Goal: Task Accomplishment & Management: Manage account settings

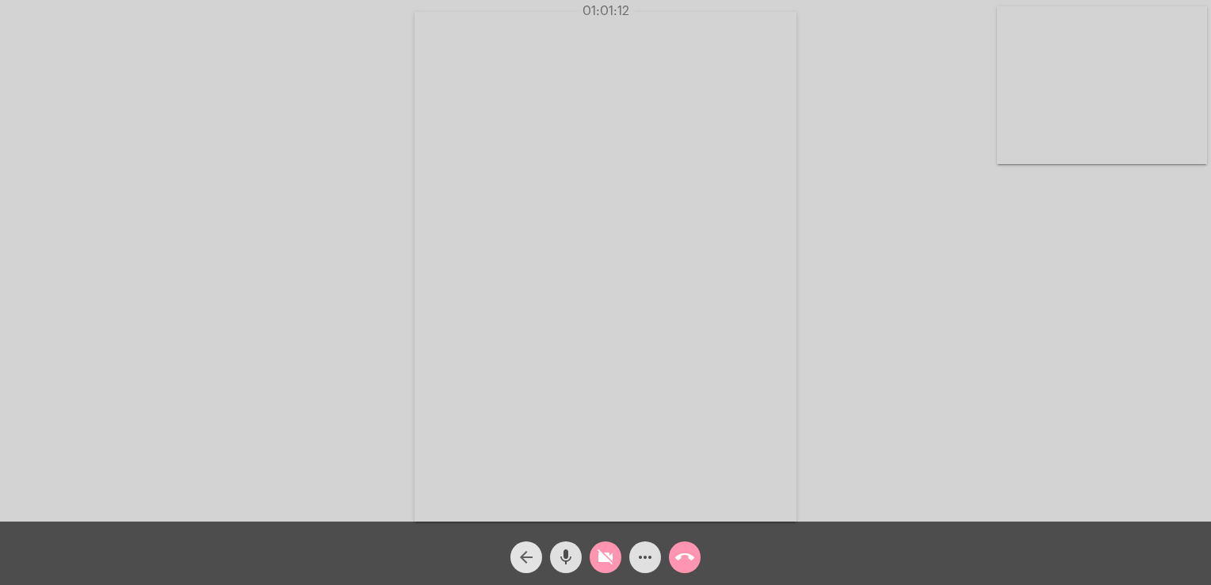
click at [522, 549] on mat-icon "arrow_back" at bounding box center [526, 557] width 19 height 19
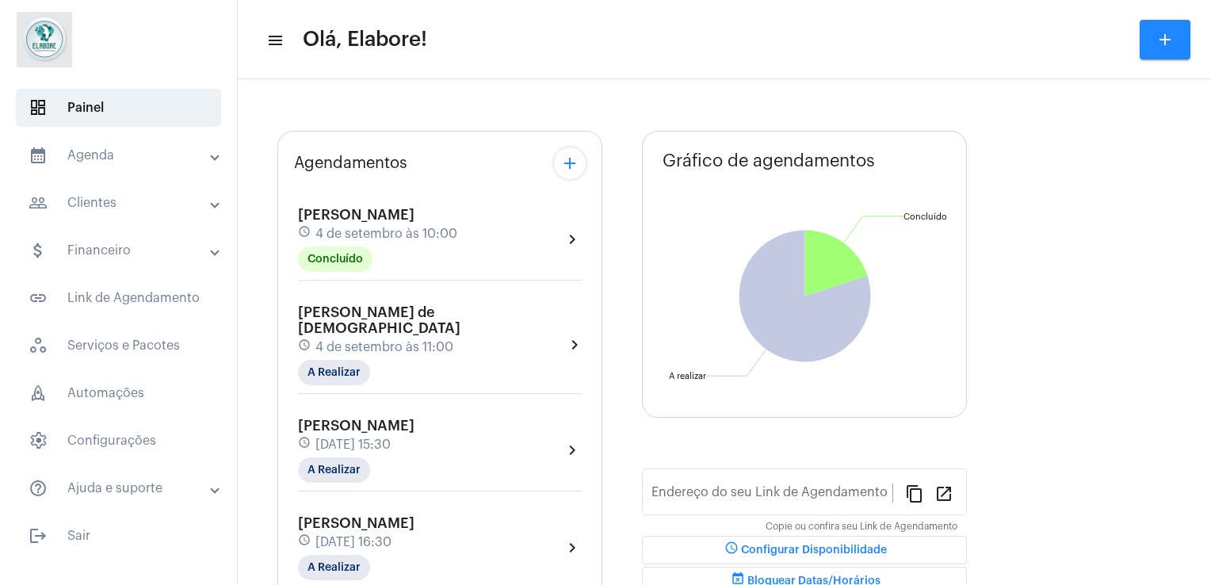
type input "[URL][DOMAIN_NAME]"
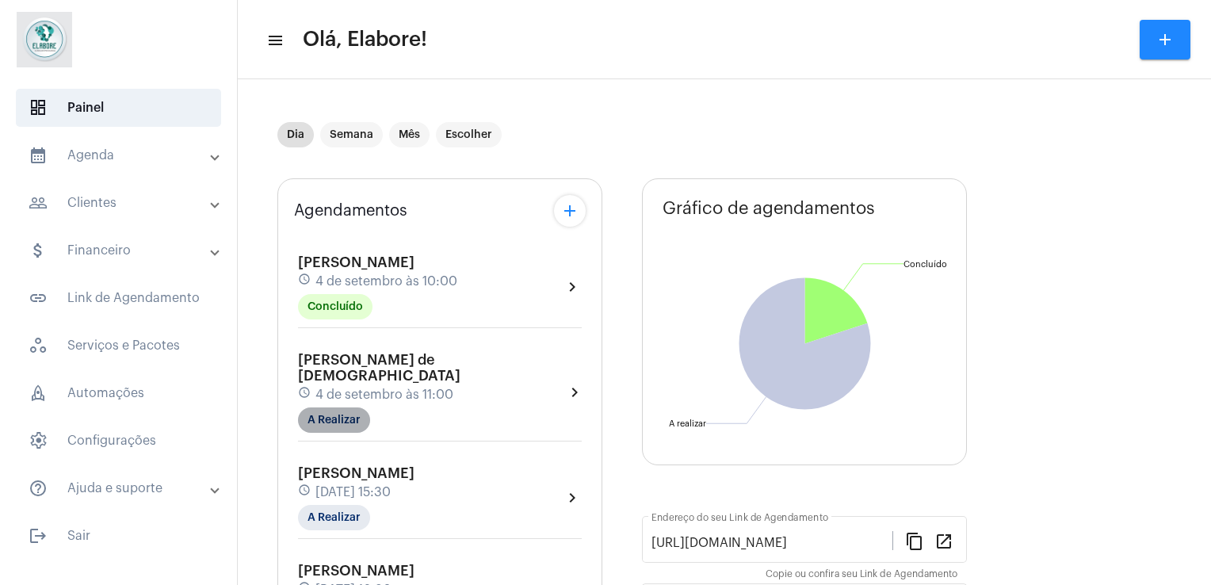
click at [334, 412] on mat-chip "A Realizar" at bounding box center [334, 419] width 72 height 25
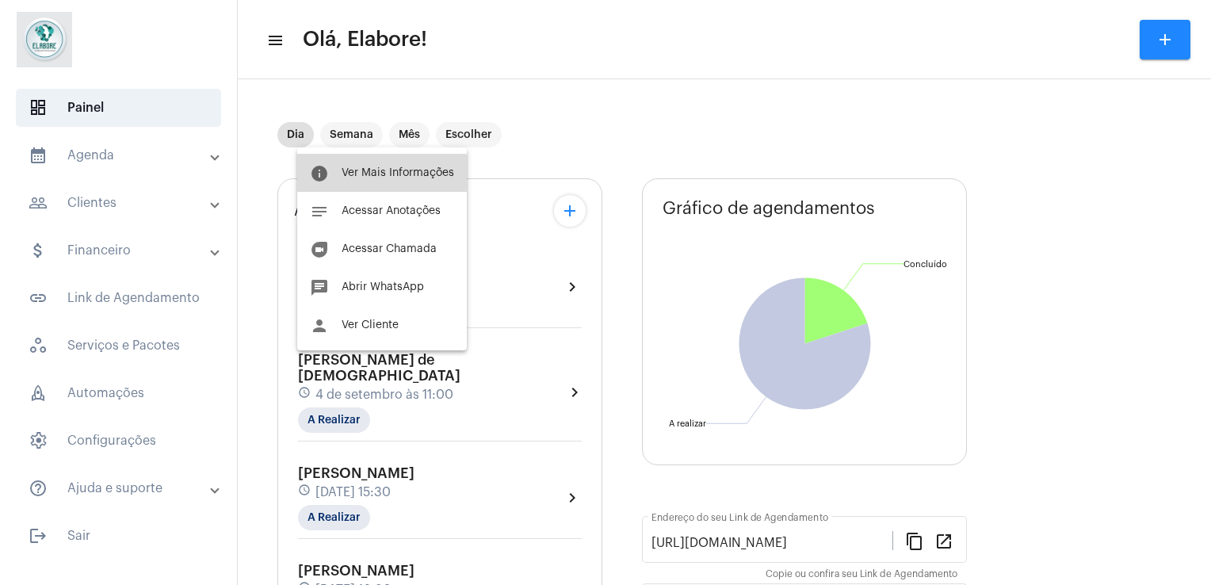
click at [372, 181] on button "info Ver Mais Informações" at bounding box center [382, 173] width 170 height 38
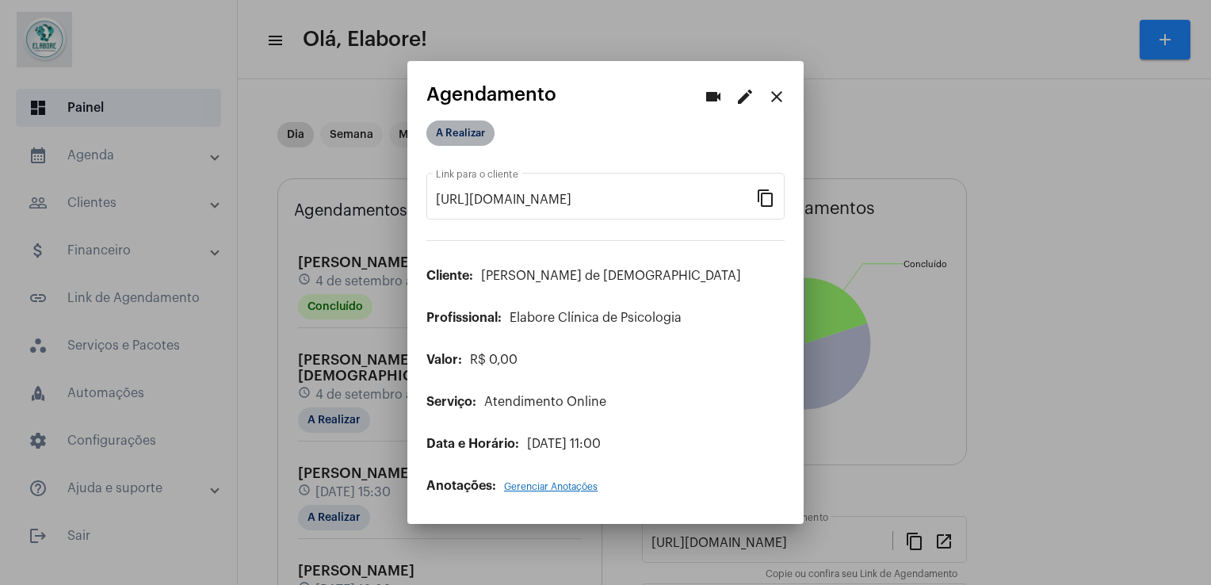
click at [471, 140] on mat-chip "A Realizar" at bounding box center [460, 132] width 68 height 25
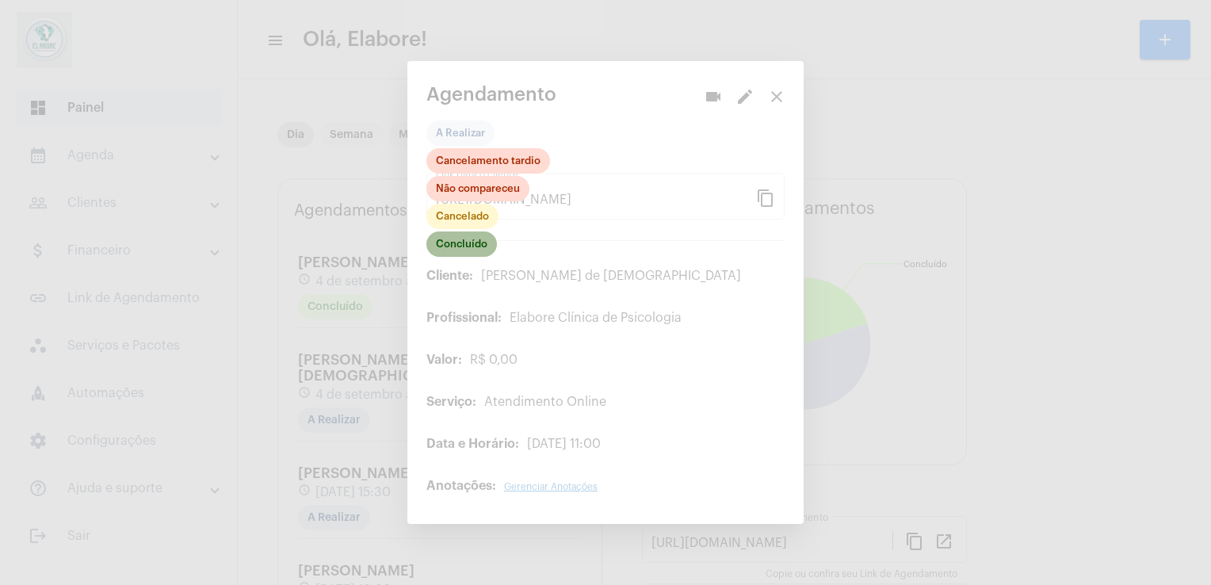
click at [447, 257] on mat-chip "Concluído" at bounding box center [461, 243] width 71 height 25
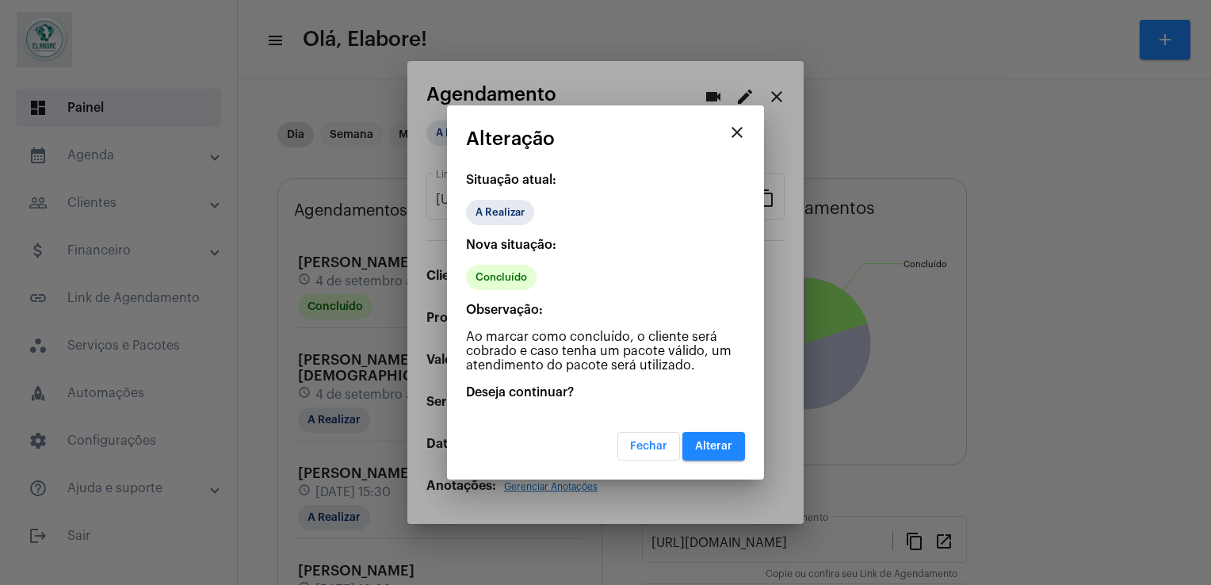
click at [716, 460] on mat-dialog-container "close Alteração Situação atual: A Realizar Nova situação: Concluído Observação:…" at bounding box center [605, 292] width 317 height 374
click at [713, 454] on button "Alterar" at bounding box center [713, 446] width 63 height 29
